Goal: Ask a question: Seek information or help from site administrators or community

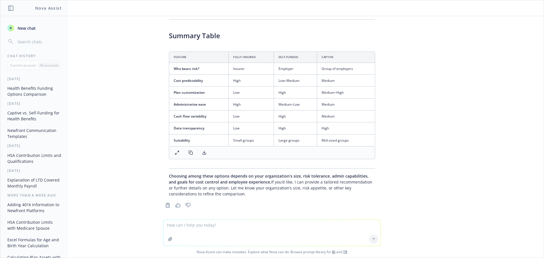
scroll to position [577, 0]
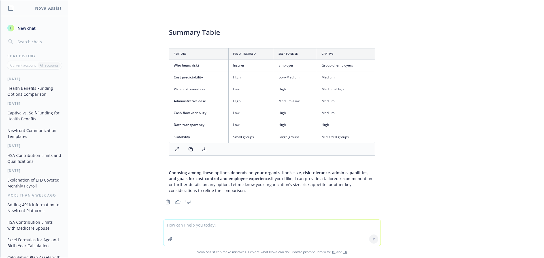
click at [35, 119] on button "Captive vs. Self-Funding for Health Benefits" at bounding box center [34, 115] width 59 height 15
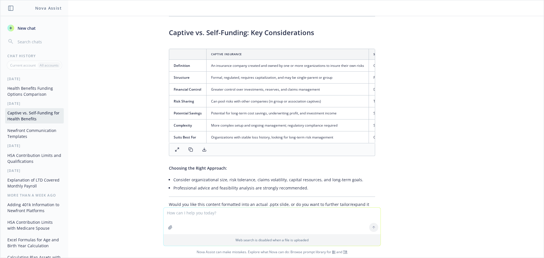
scroll to position [0, 0]
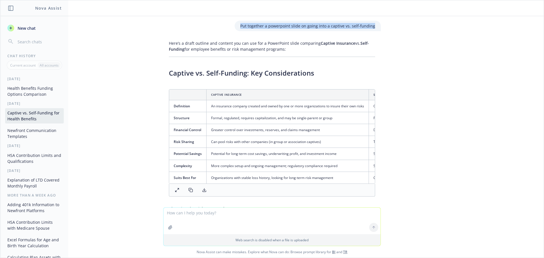
drag, startPoint x: 241, startPoint y: 26, endPoint x: 395, endPoint y: 22, distance: 154.4
click at [399, 25] on div "Put together a powerpoint slide on going into a captive vs. self-funding Here’s…" at bounding box center [271, 111] width 543 height 191
copy p "Put together a powerpoint slide on going into a captive vs. self-funding"
click at [30, 27] on span "New chat" at bounding box center [25, 28] width 19 height 6
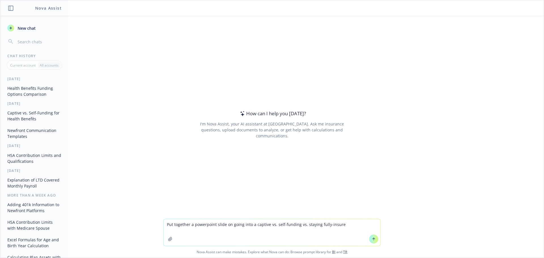
type textarea "Put together a powerpoint slide on going into a captive vs. self-funding vs. st…"
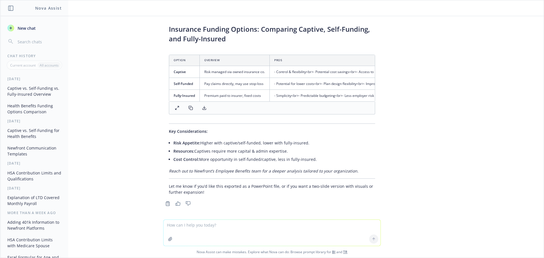
click at [25, 28] on span "New chat" at bounding box center [25, 28] width 19 height 6
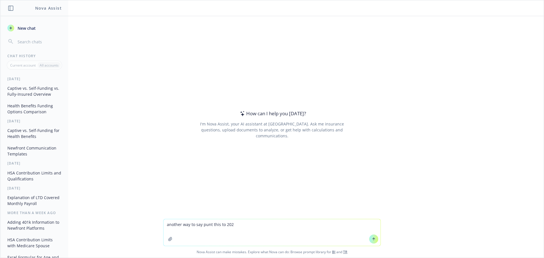
type textarea "another way to say punt this to 2027"
